Goal: Find specific page/section: Find specific page/section

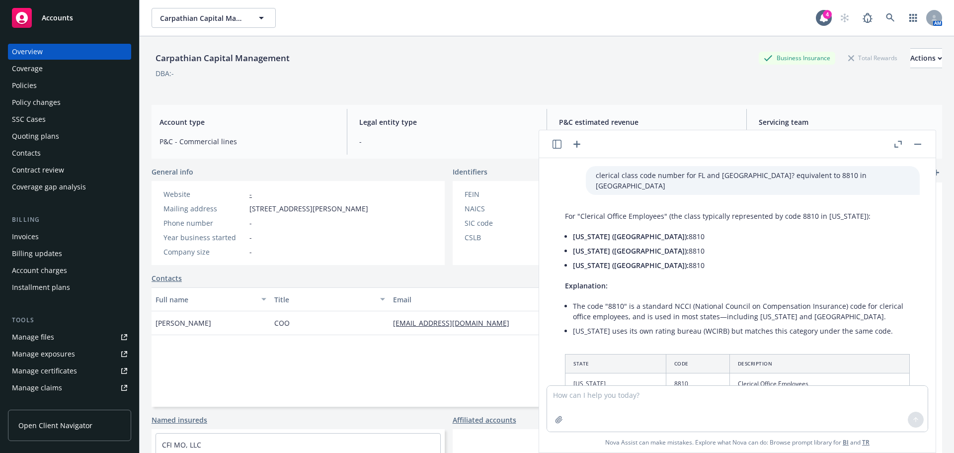
scroll to position [105, 0]
